Goal: Use online tool/utility: Utilize a website feature to perform a specific function

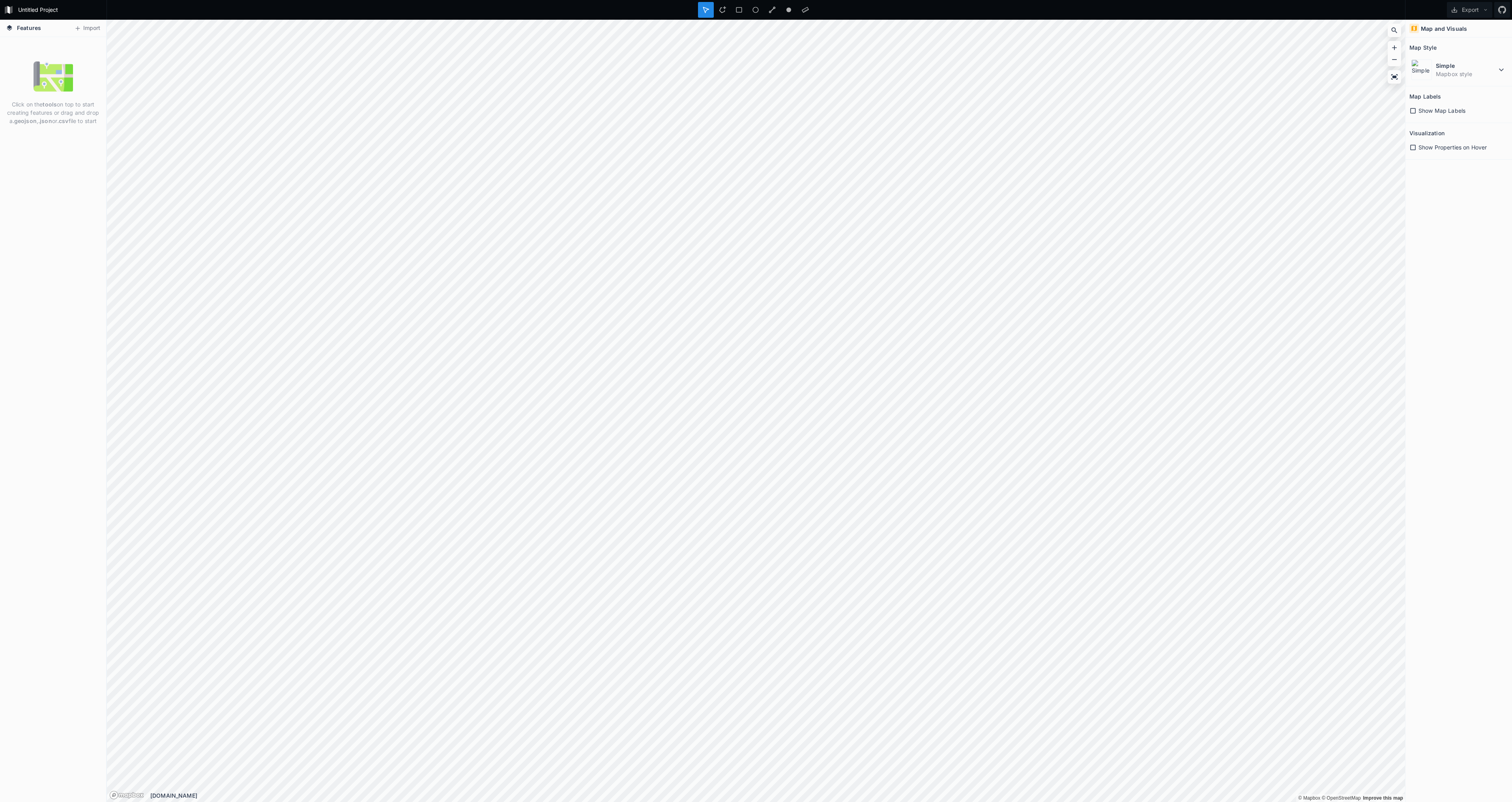
click at [1399, 34] on div at bounding box center [1395, 31] width 12 height 12
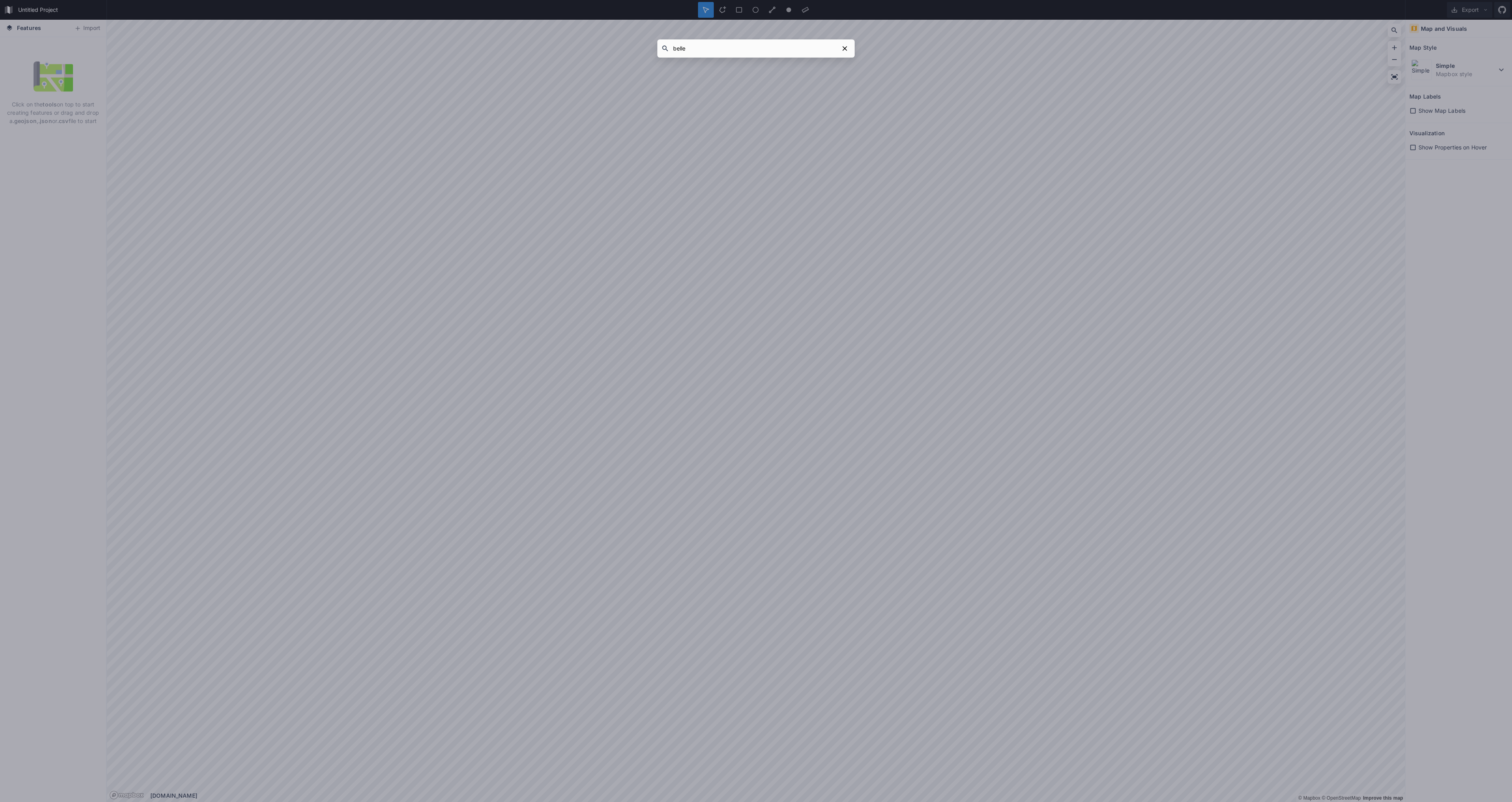
type input "bellem"
click button "submit" at bounding box center [0, 0] width 0 height 0
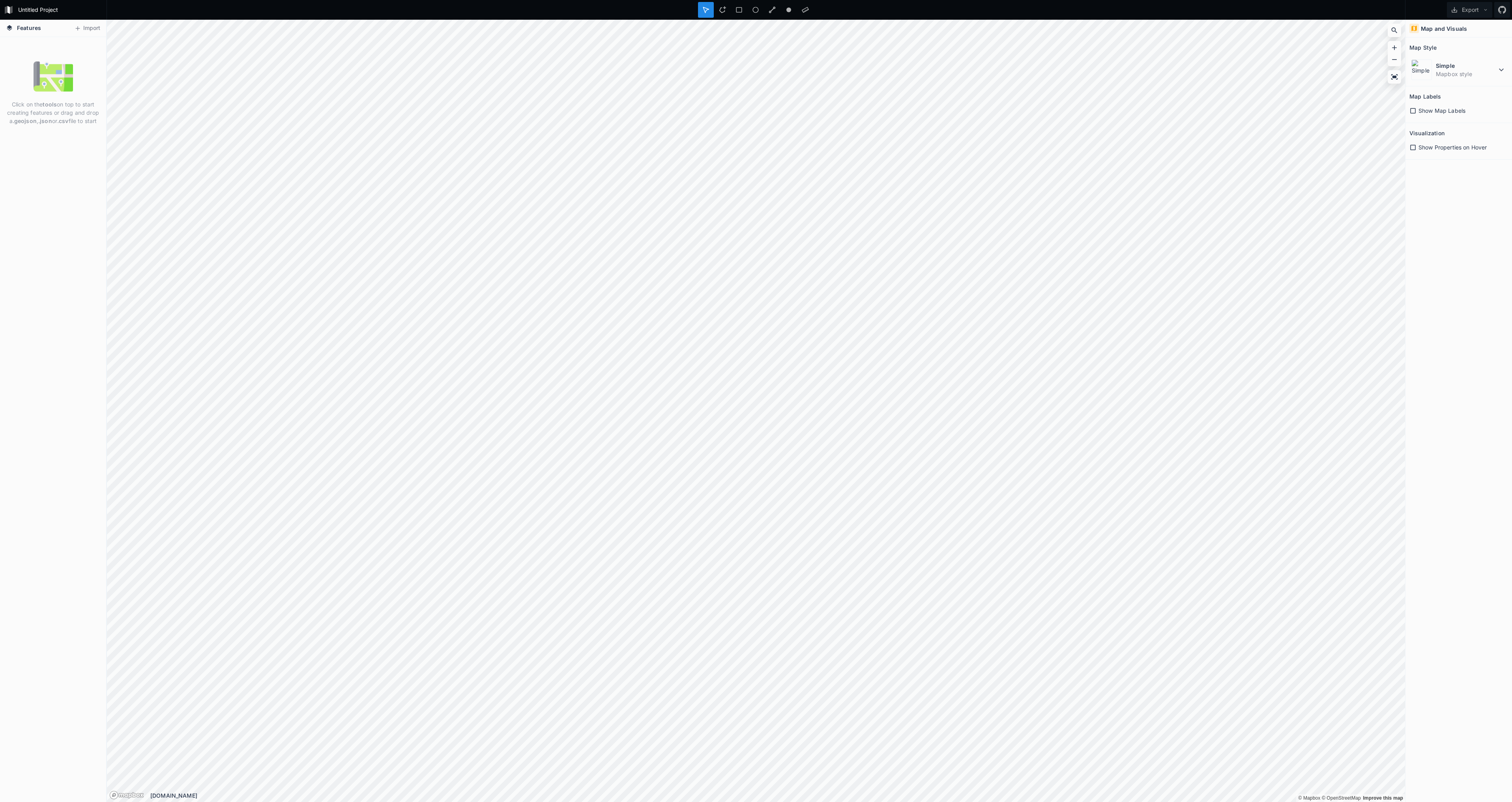
click at [1396, 29] on icon at bounding box center [1394, 30] width 8 height 8
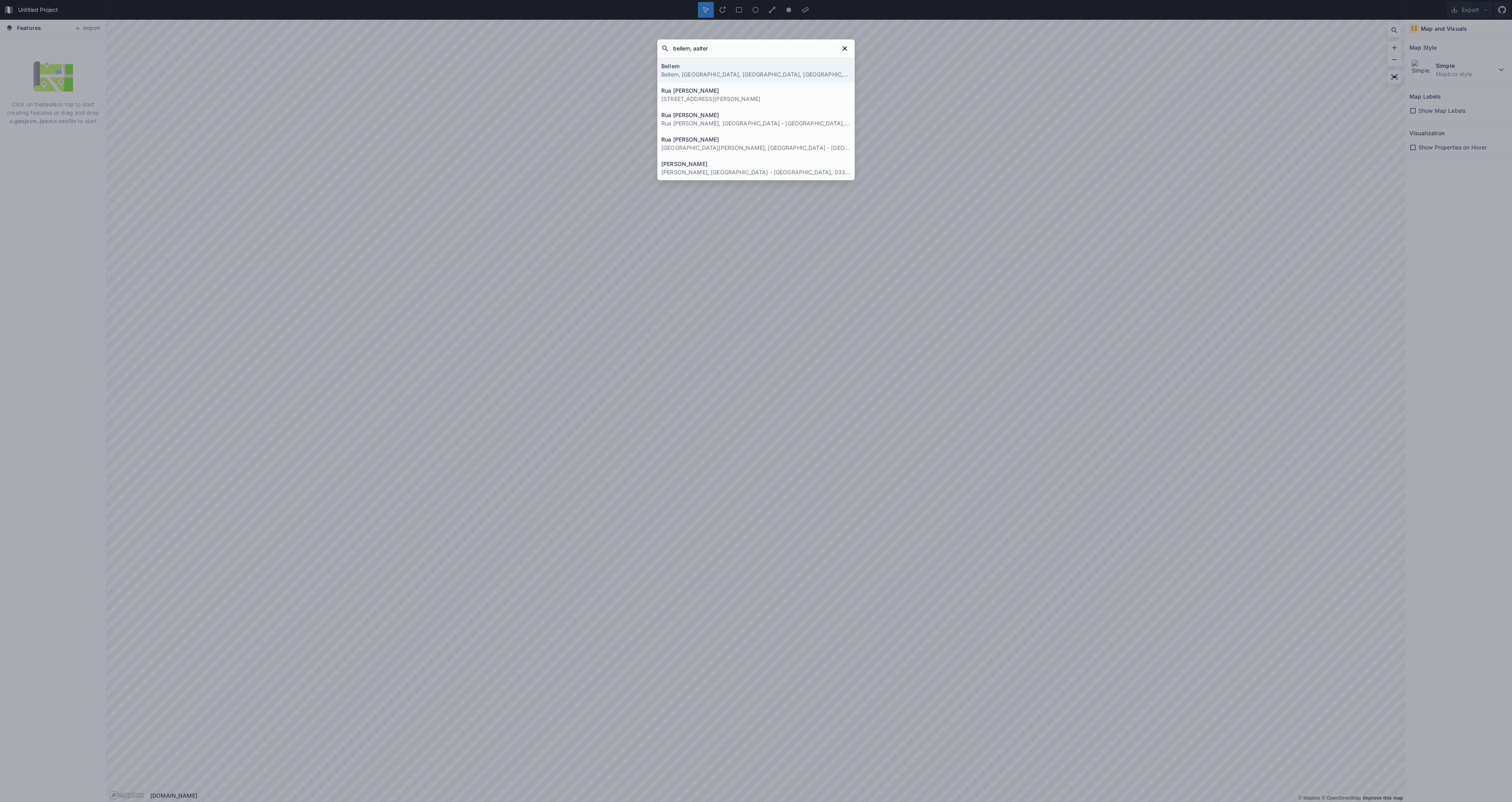
type input "bellem, aalter"
click at [757, 75] on p "Bellem, [GEOGRAPHIC_DATA], [GEOGRAPHIC_DATA], [GEOGRAPHIC_DATA]" at bounding box center [756, 75] width 190 height 8
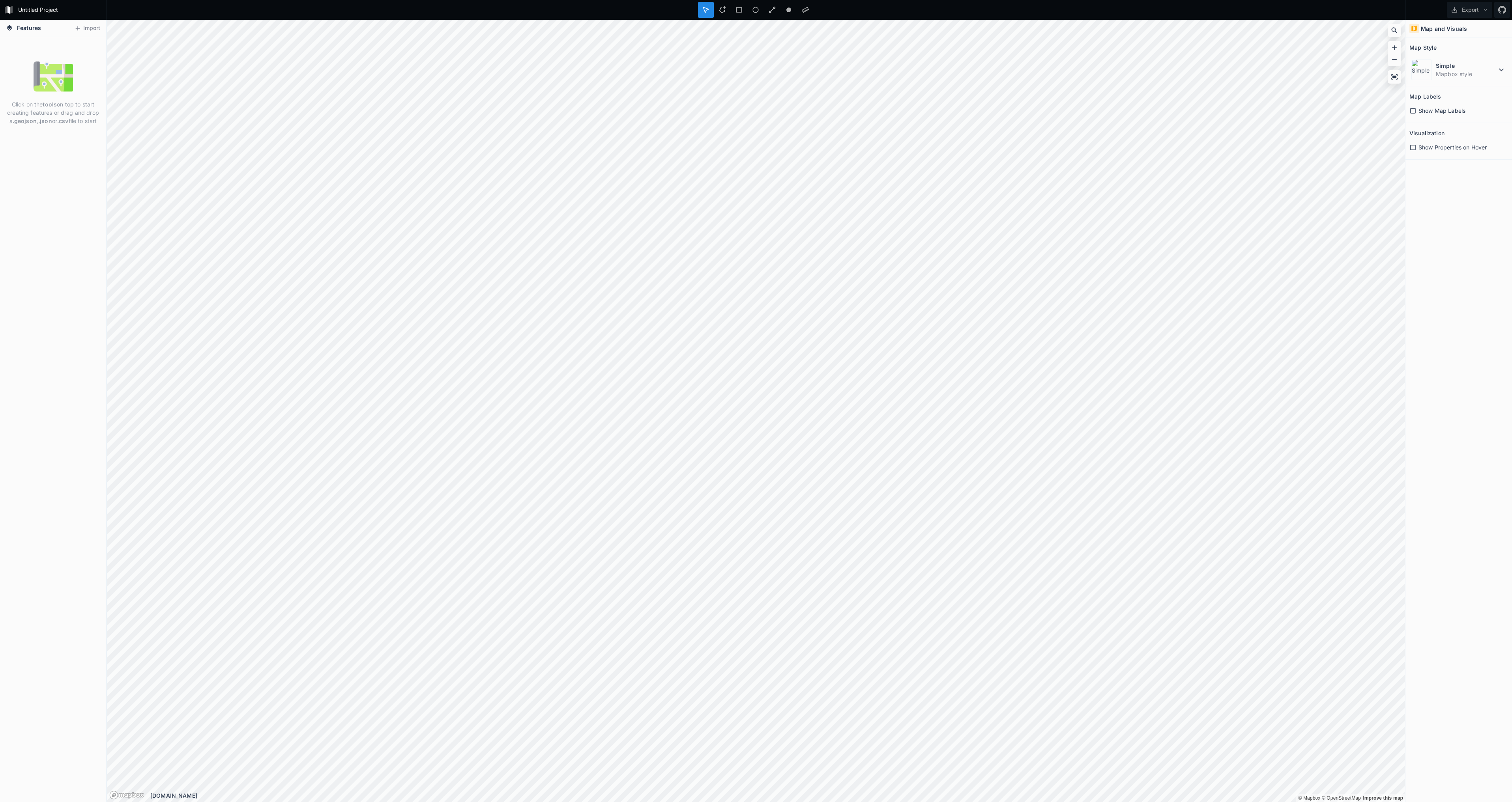
click at [1490, 74] on dd "Mapbox style" at bounding box center [1466, 74] width 61 height 8
click at [1467, 163] on dd "Mapbox style" at bounding box center [1472, 167] width 70 height 8
click at [1464, 77] on dd "Mapbox style" at bounding box center [1466, 74] width 61 height 8
click at [1459, 93] on dt "Simple" at bounding box center [1472, 90] width 70 height 8
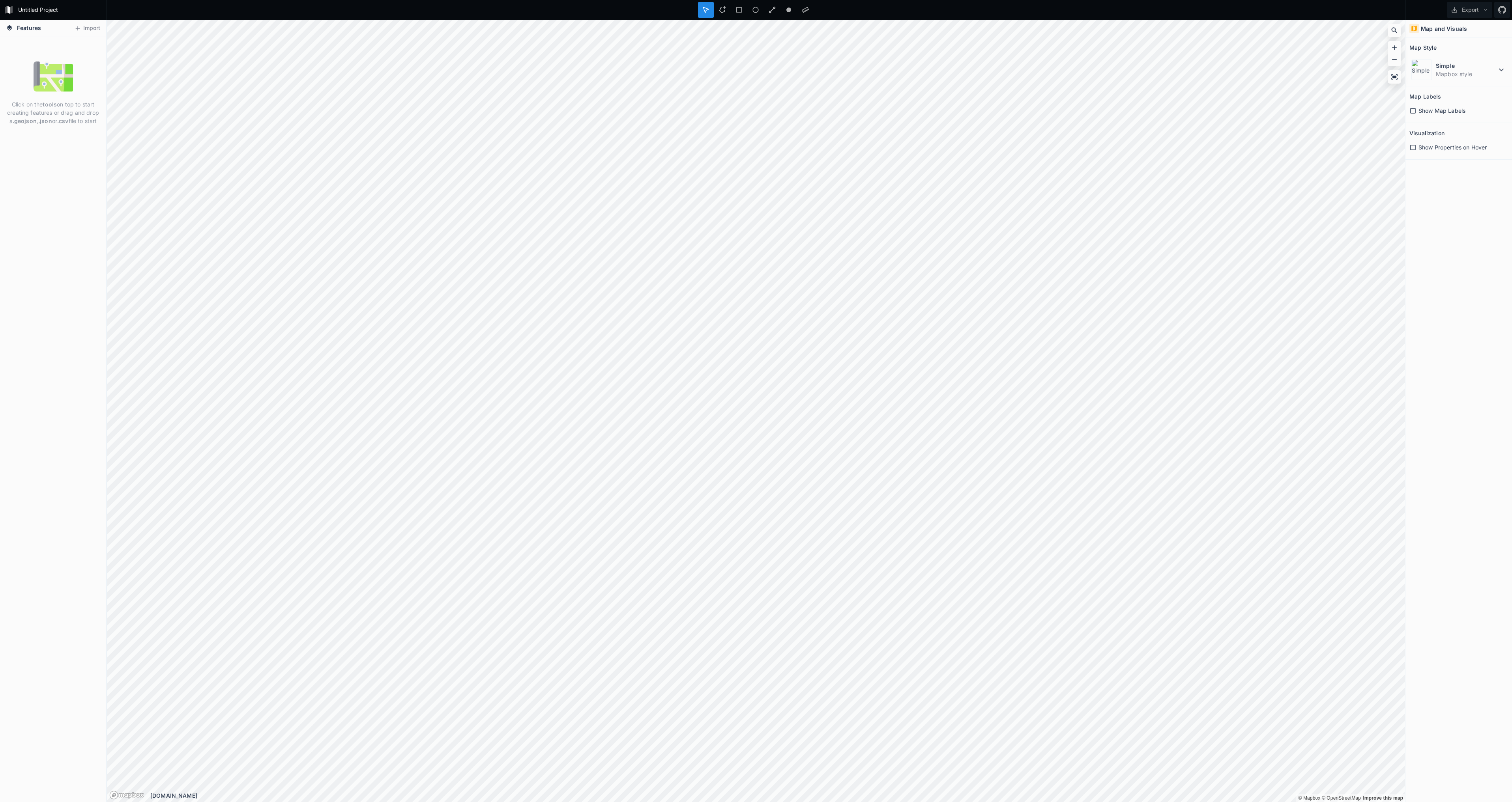
click at [1415, 111] on icon at bounding box center [1413, 111] width 7 height 7
click at [1414, 150] on icon at bounding box center [1413, 147] width 5 height 5
click at [1462, 63] on dt "Simple" at bounding box center [1466, 66] width 61 height 8
click at [1466, 98] on dd "Mapbox style" at bounding box center [1472, 98] width 70 height 8
click at [1460, 72] on dd "Mapbox style" at bounding box center [1466, 74] width 61 height 8
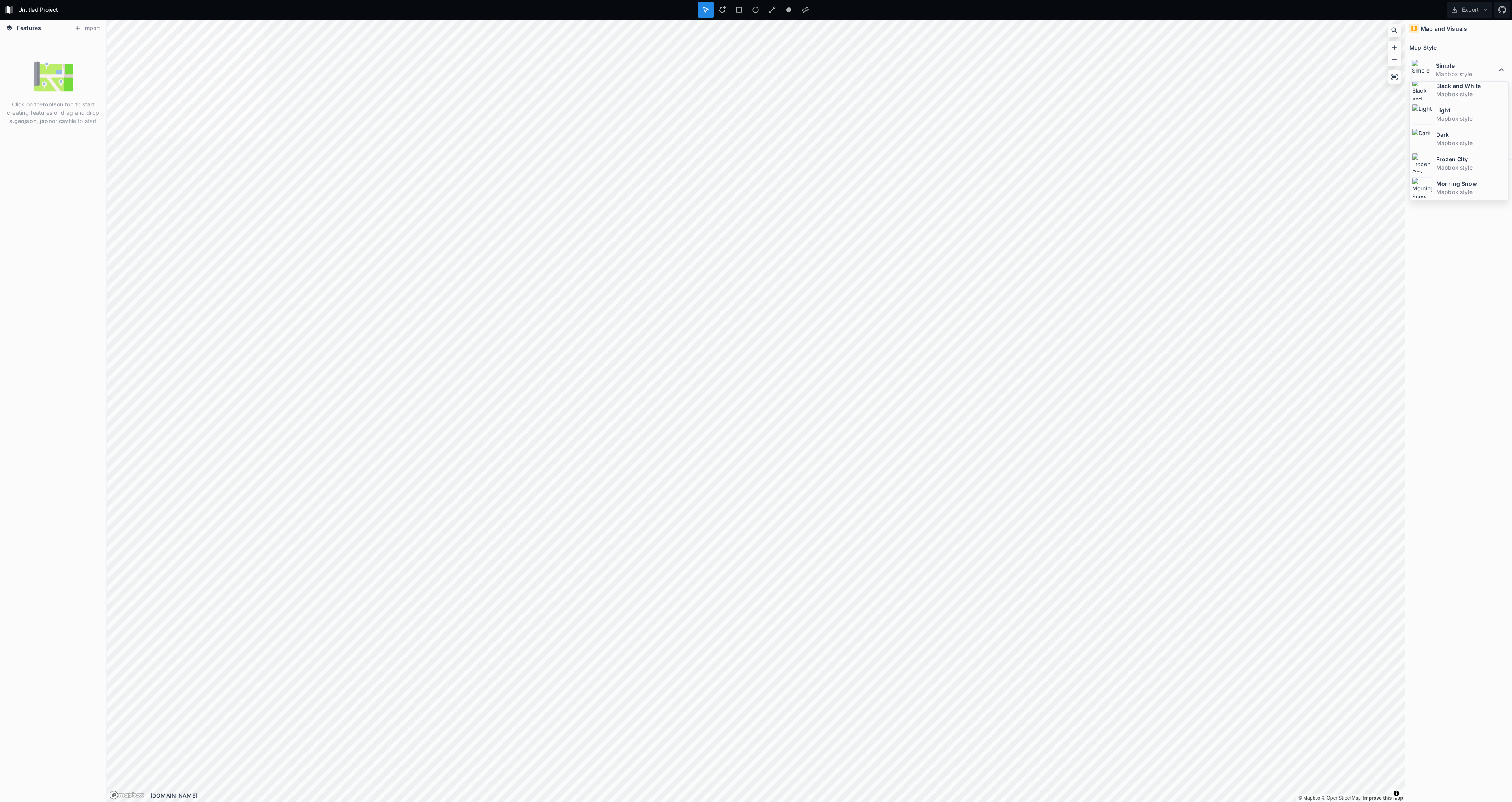
click at [1470, 187] on dt "Morning Snow" at bounding box center [1472, 184] width 70 height 8
click at [1444, 63] on dt "Morning Snow" at bounding box center [1466, 66] width 61 height 8
click at [1476, 121] on dd "Mapbox style" at bounding box center [1472, 123] width 70 height 8
click at [1424, 68] on img at bounding box center [1422, 70] width 21 height 21
drag, startPoint x: 1452, startPoint y: 94, endPoint x: 1466, endPoint y: 140, distance: 48.1
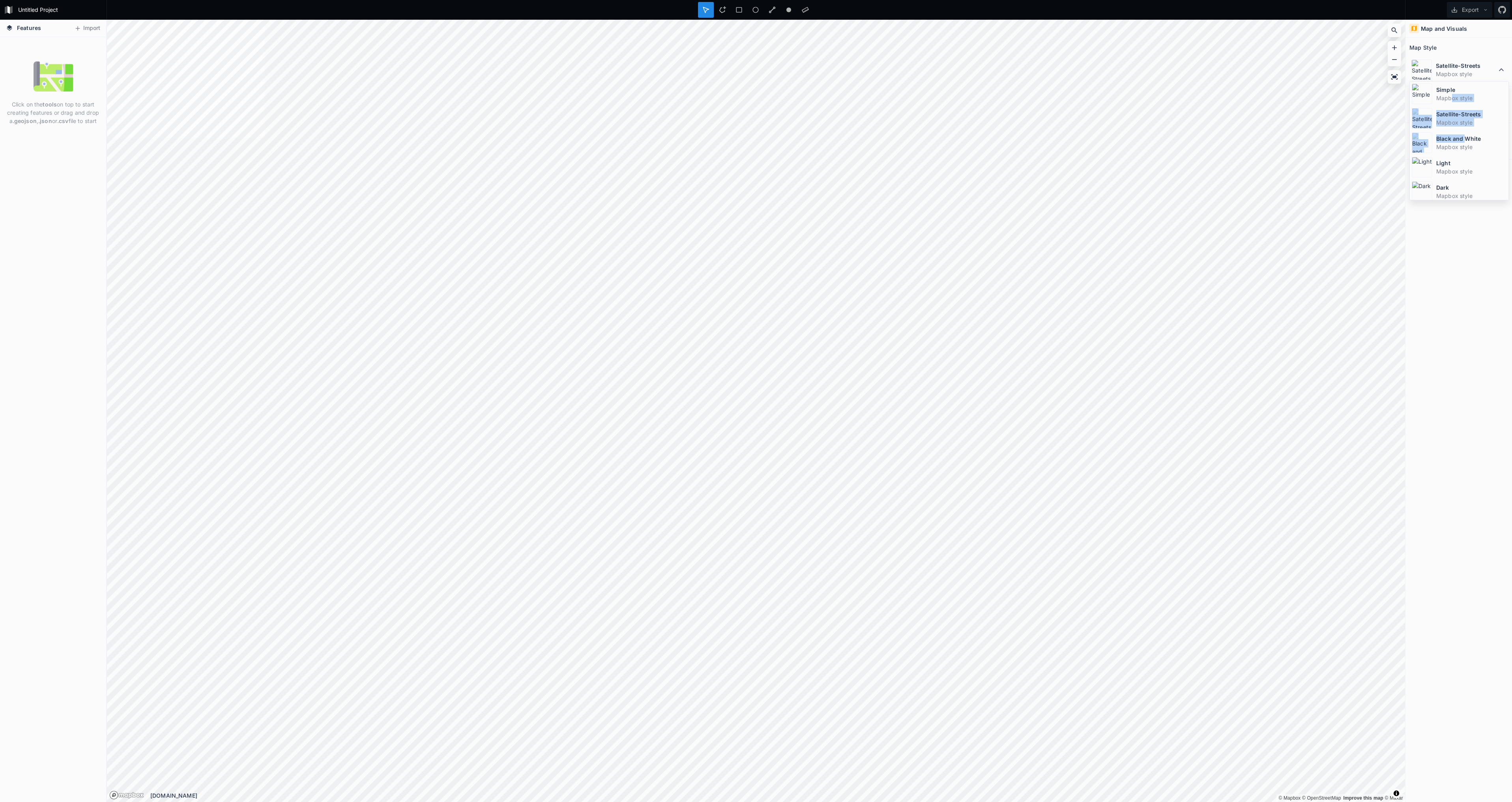
click at [1466, 140] on div "Simple Mapbox style Satellite-Streets Mapbox style Black and White Mapbox style…" at bounding box center [1459, 140] width 99 height 119
click at [1466, 140] on dt "Black and White" at bounding box center [1472, 138] width 70 height 8
click at [1447, 73] on dd "Mapbox style" at bounding box center [1466, 74] width 61 height 8
click at [1456, 161] on dt "Light" at bounding box center [1472, 163] width 70 height 8
click at [1413, 111] on icon at bounding box center [1413, 110] width 5 height 5
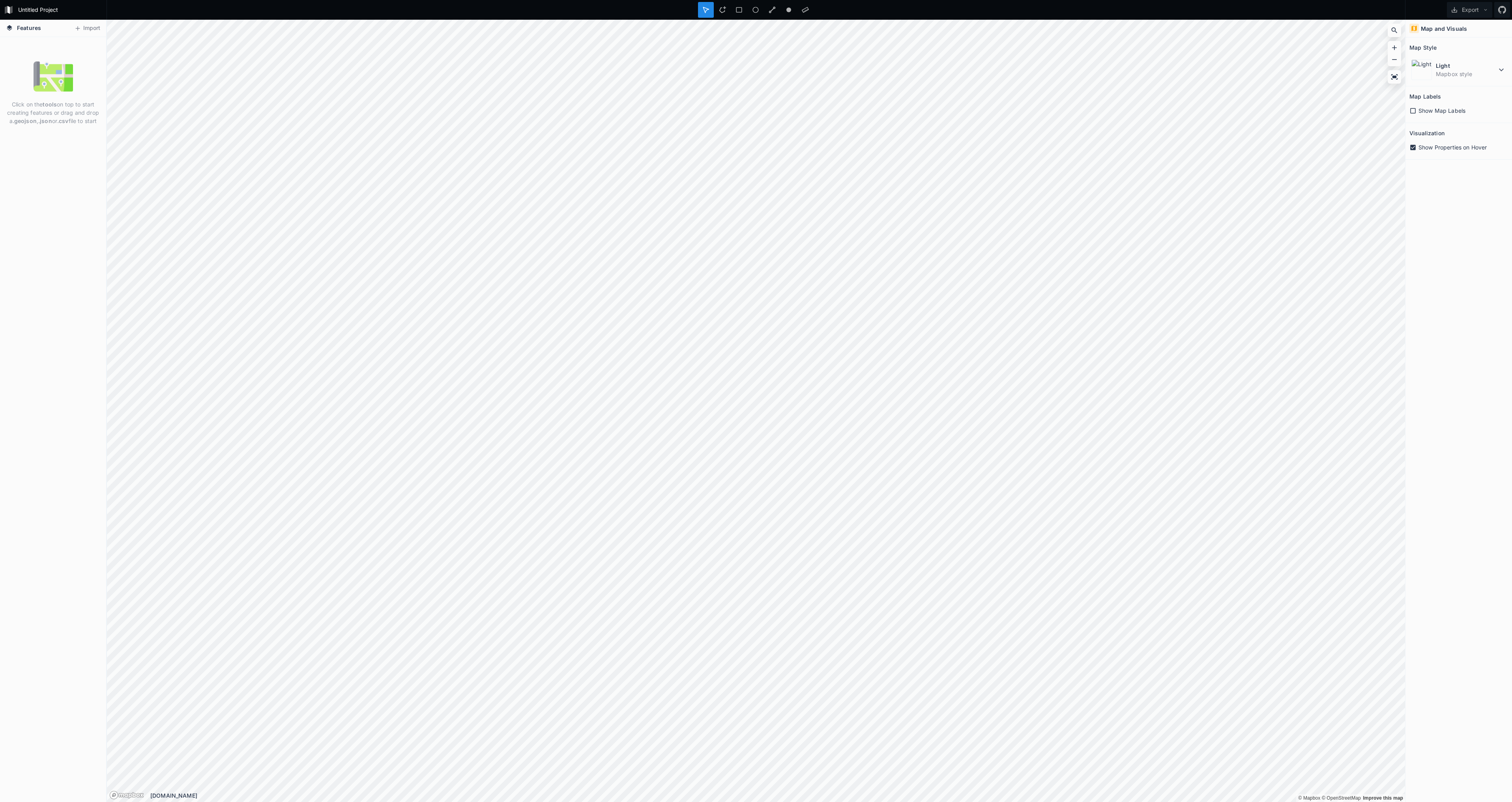
click at [1415, 110] on icon at bounding box center [1413, 111] width 7 height 7
click at [1462, 81] on div "Light Mapbox style" at bounding box center [1459, 70] width 99 height 25
click at [1454, 93] on dt "Simple" at bounding box center [1472, 90] width 70 height 8
click at [792, 11] on div at bounding box center [788, 9] width 16 height 16
click at [788, 8] on circle at bounding box center [789, 10] width 5 height 5
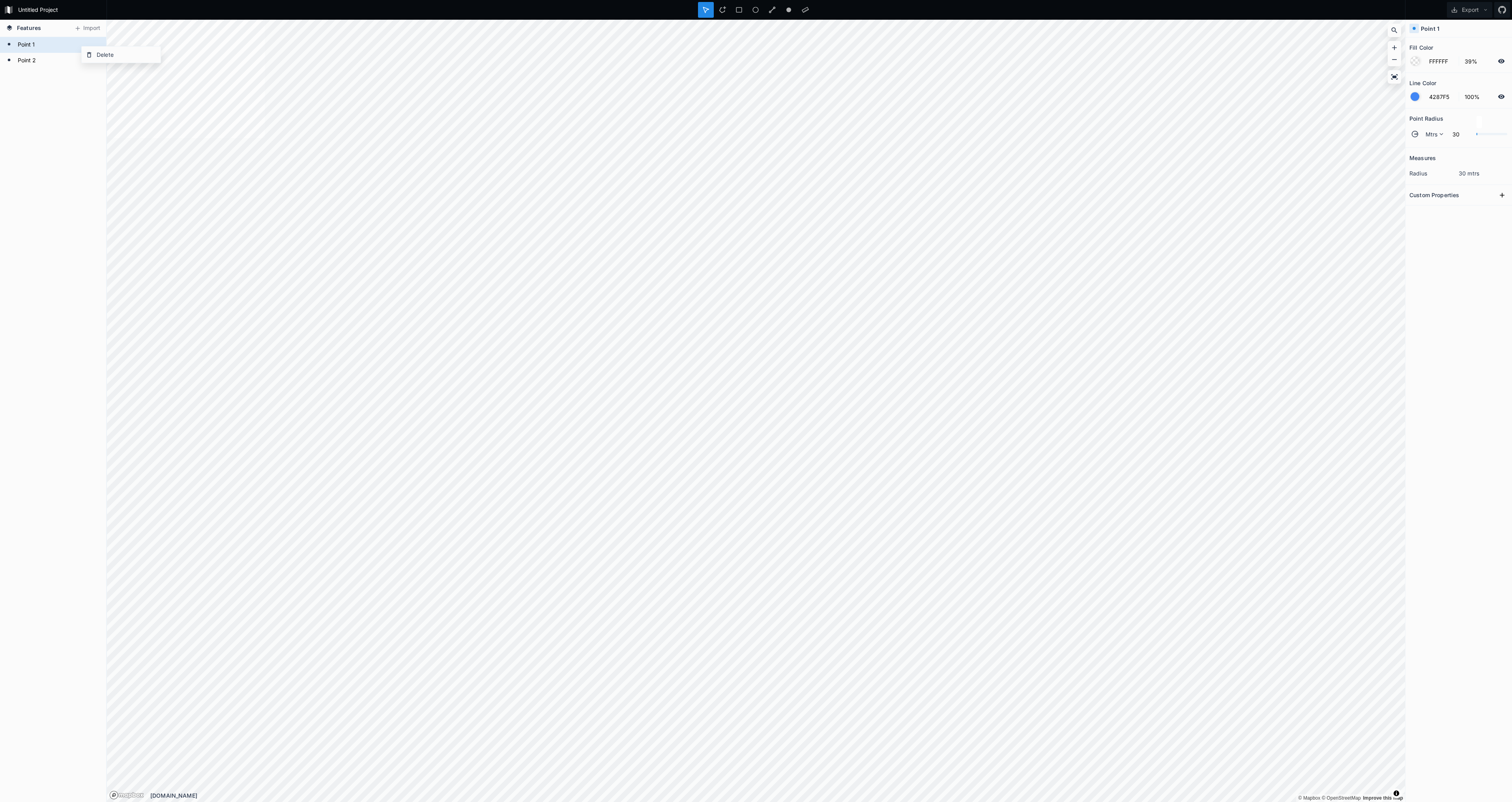
click at [90, 28] on button "Import" at bounding box center [87, 29] width 34 height 13
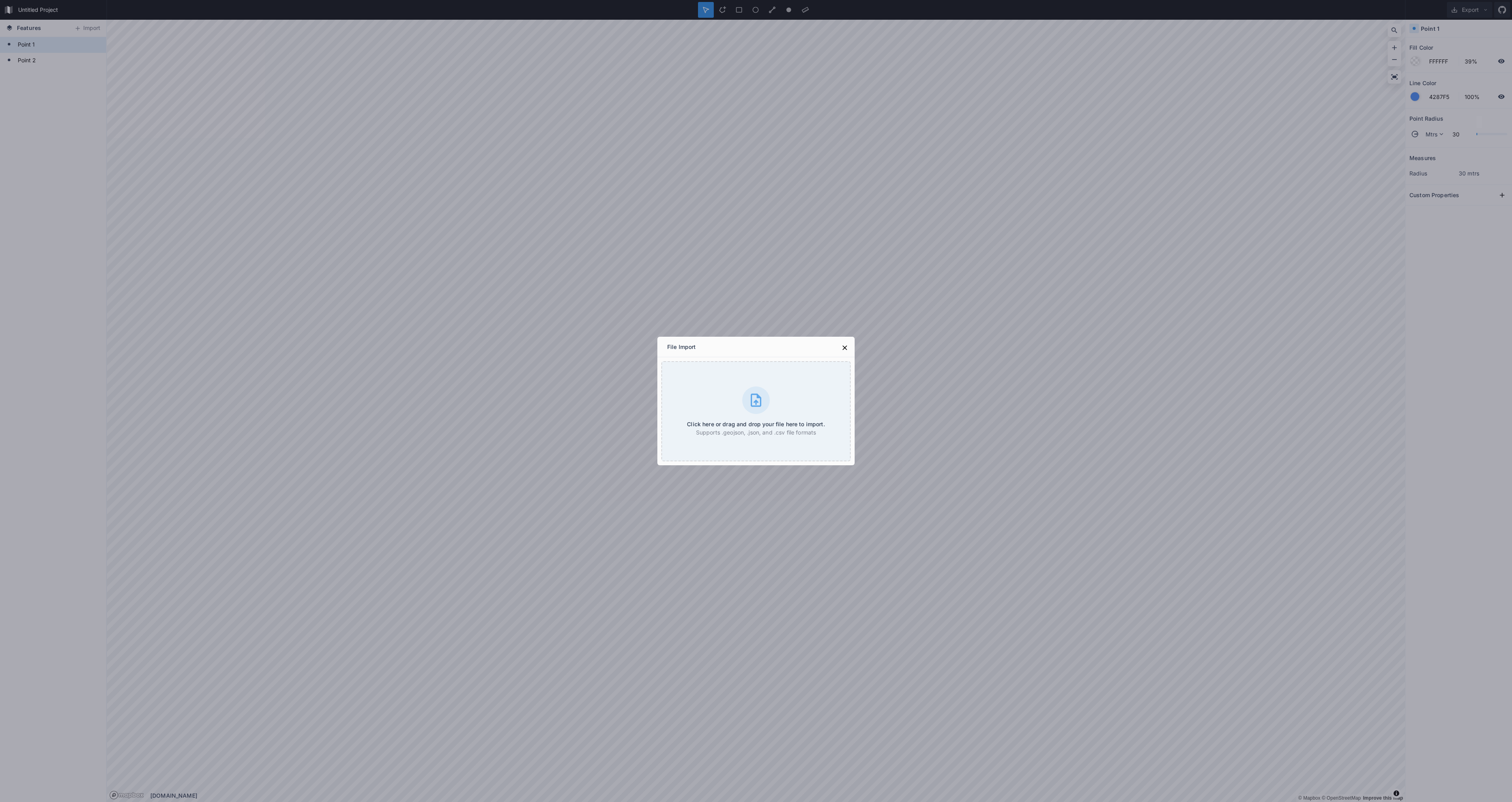
click at [842, 349] on icon at bounding box center [845, 347] width 8 height 8
